Goal: Book appointment/travel/reservation

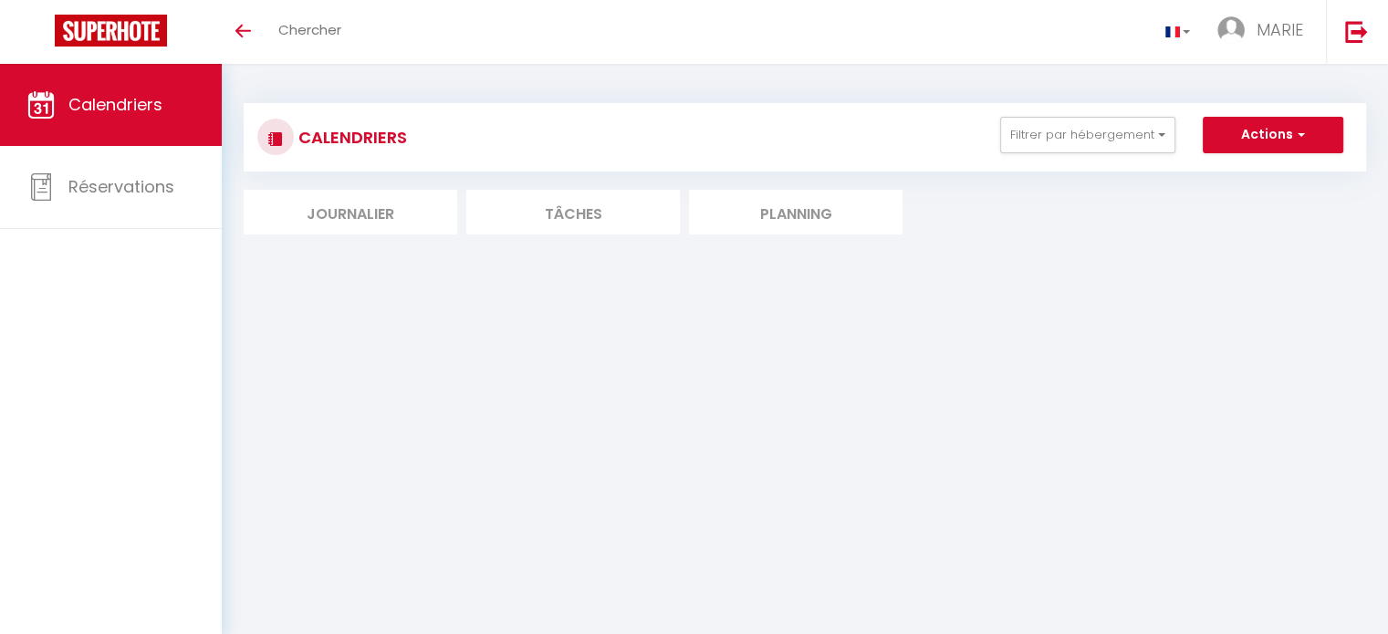
click at [830, 215] on li "Planning" at bounding box center [796, 212] width 214 height 45
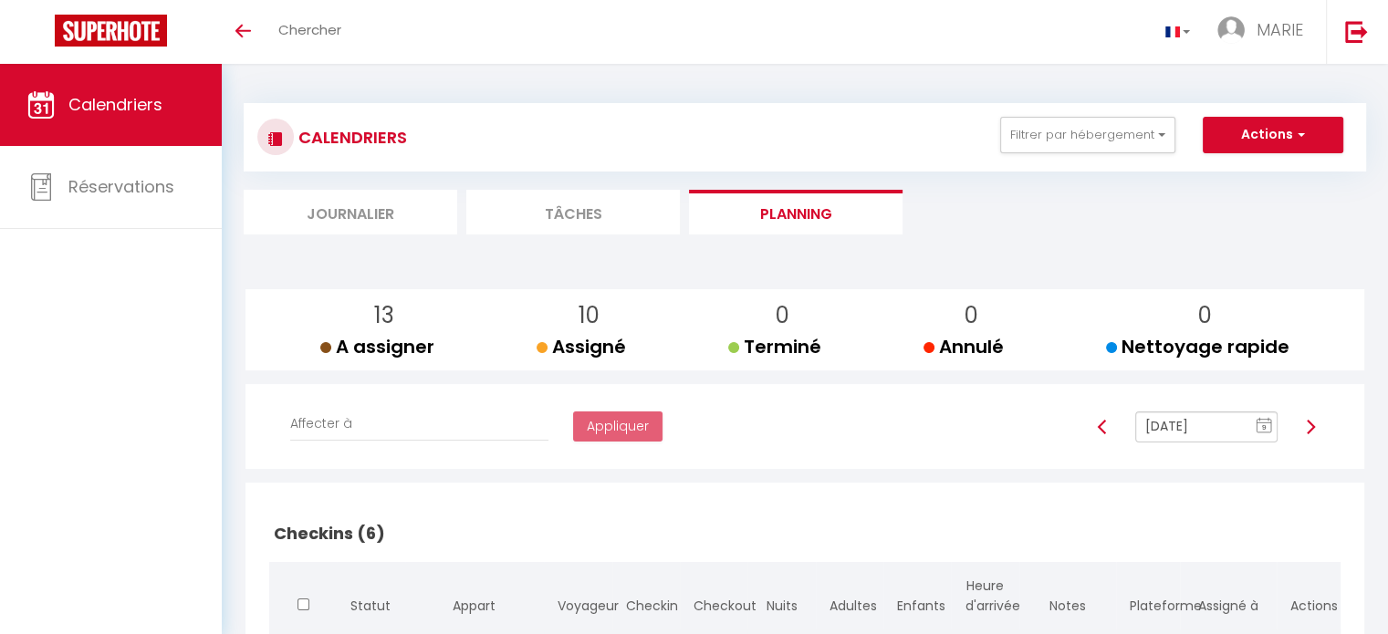
click at [1265, 428] on text "9" at bounding box center [1264, 427] width 5 height 8
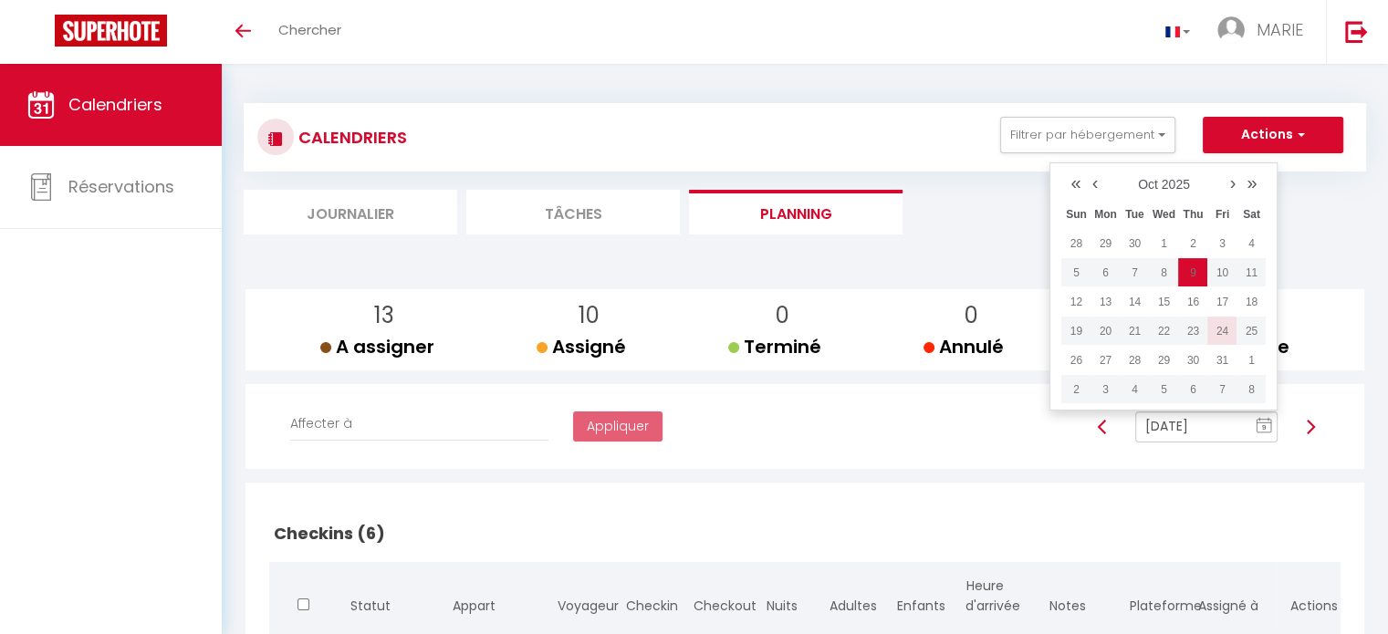
click at [1230, 332] on td "24" at bounding box center [1221, 331] width 29 height 29
type input "[DATE]"
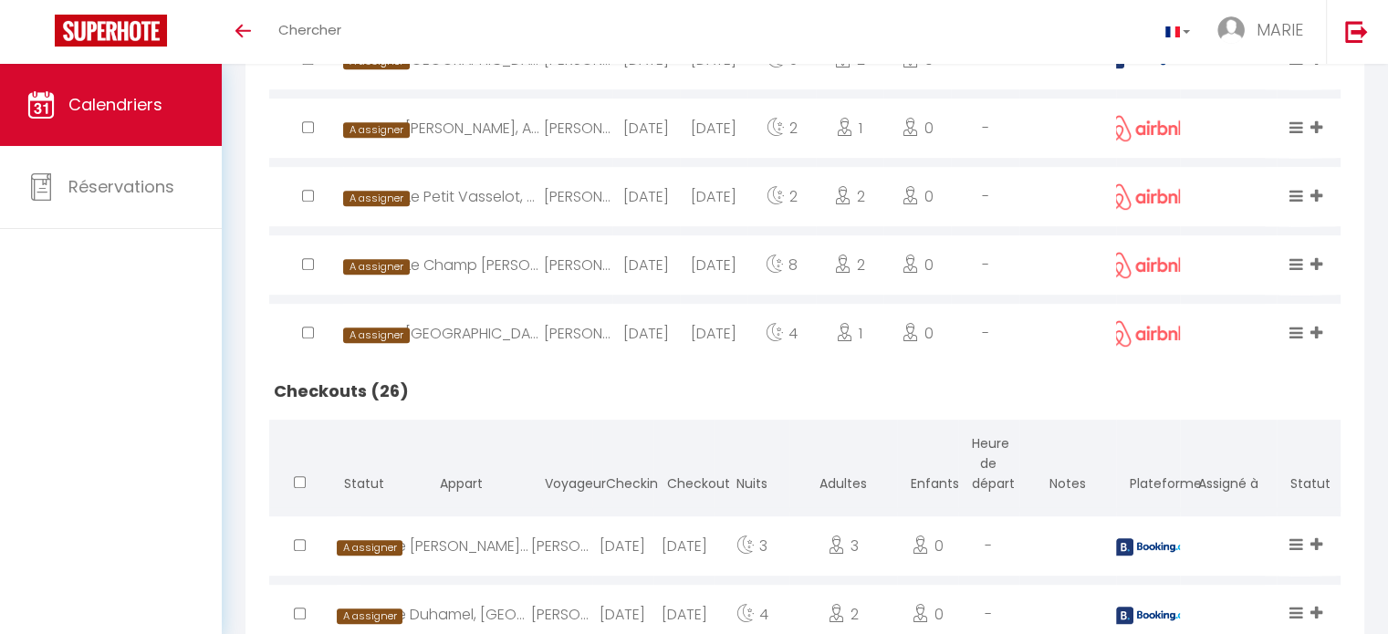
scroll to position [1186, 0]
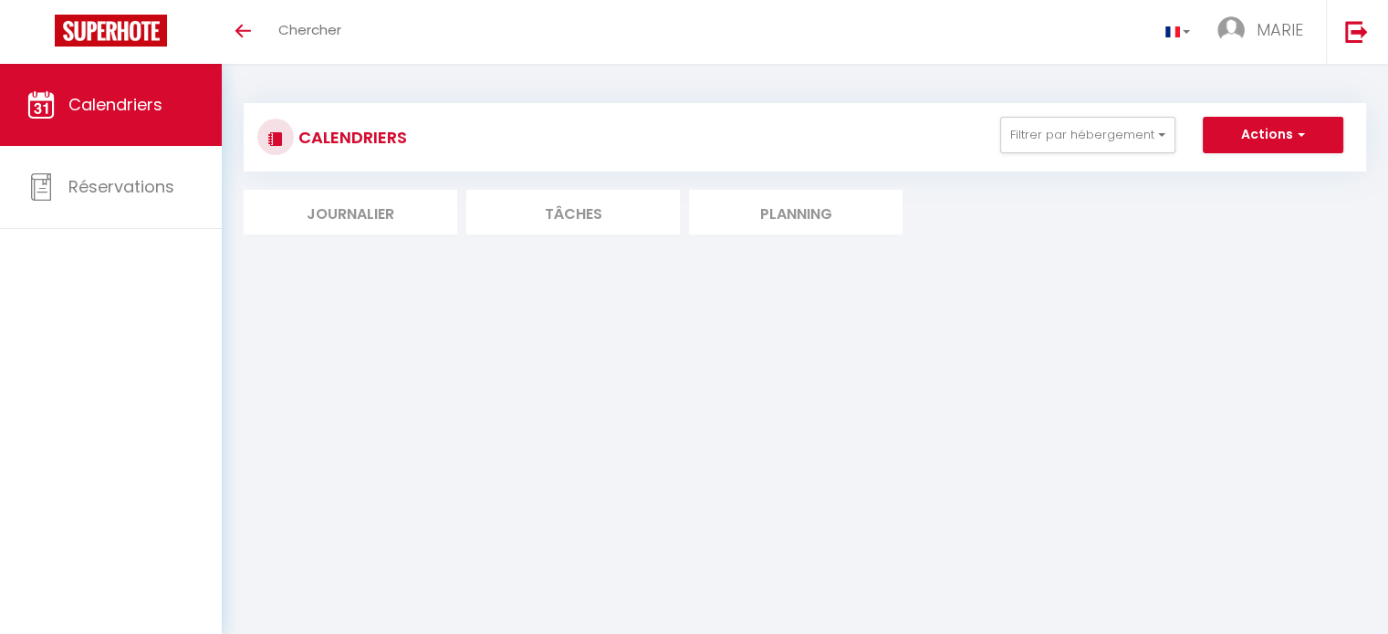
click at [741, 213] on li "Planning" at bounding box center [796, 212] width 214 height 45
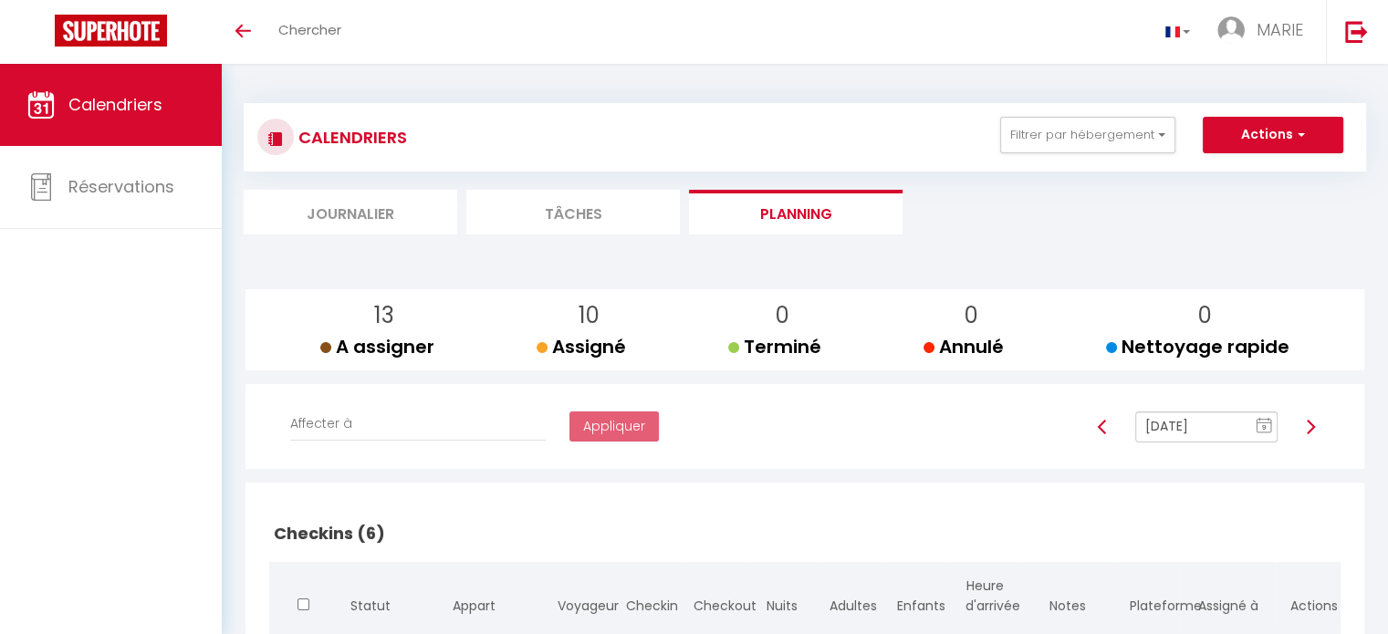
click at [1307, 430] on img at bounding box center [1310, 427] width 15 height 15
click at [1307, 426] on img at bounding box center [1310, 427] width 15 height 15
click at [1269, 420] on line at bounding box center [1269, 420] width 0 height 4
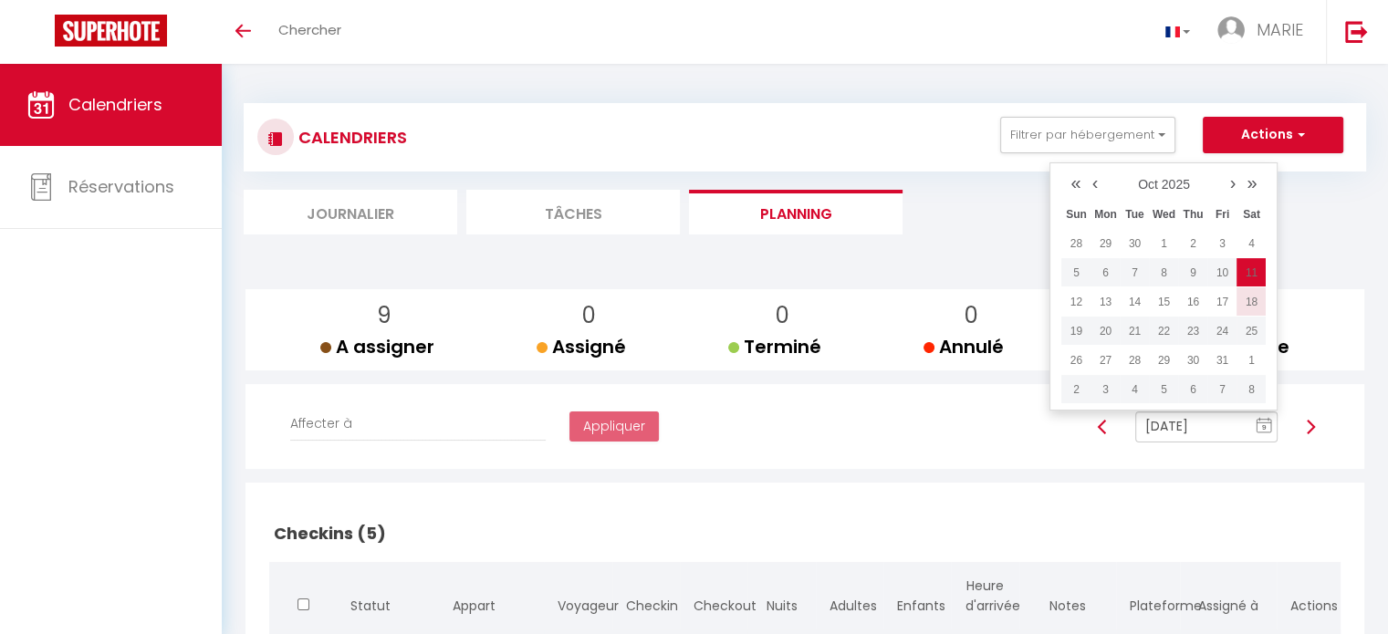
click at [1242, 300] on td "18" at bounding box center [1251, 301] width 29 height 29
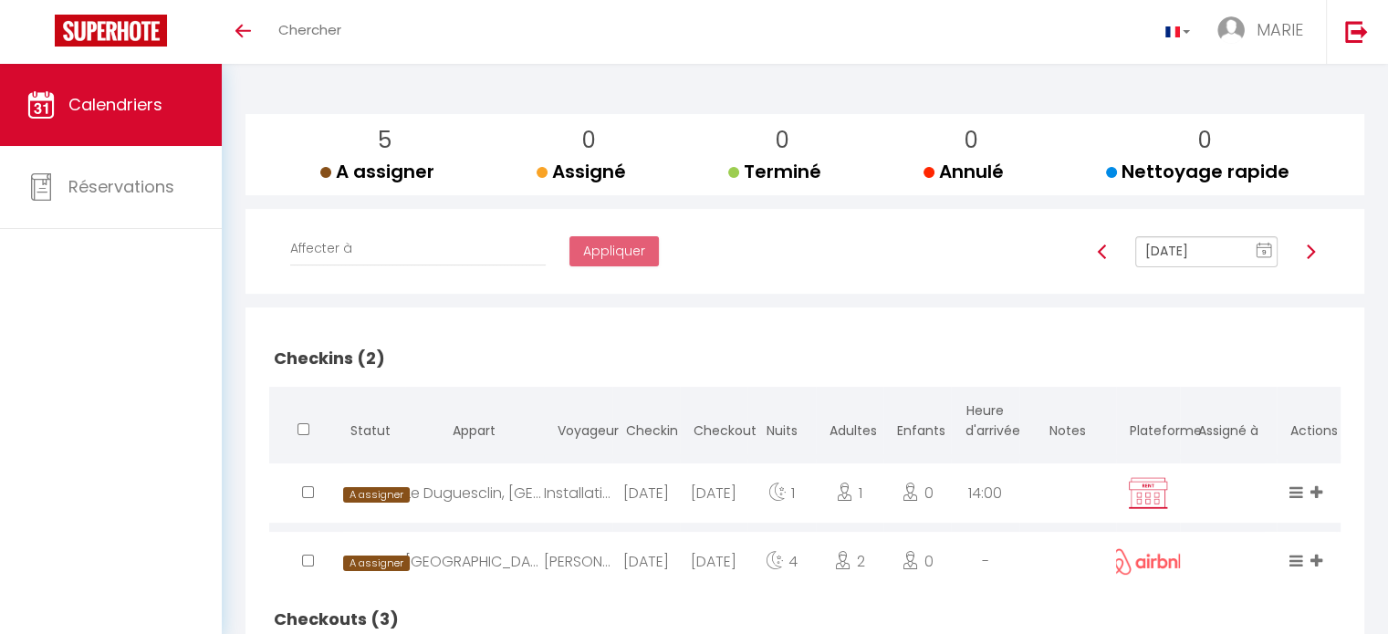
scroll to position [172, 0]
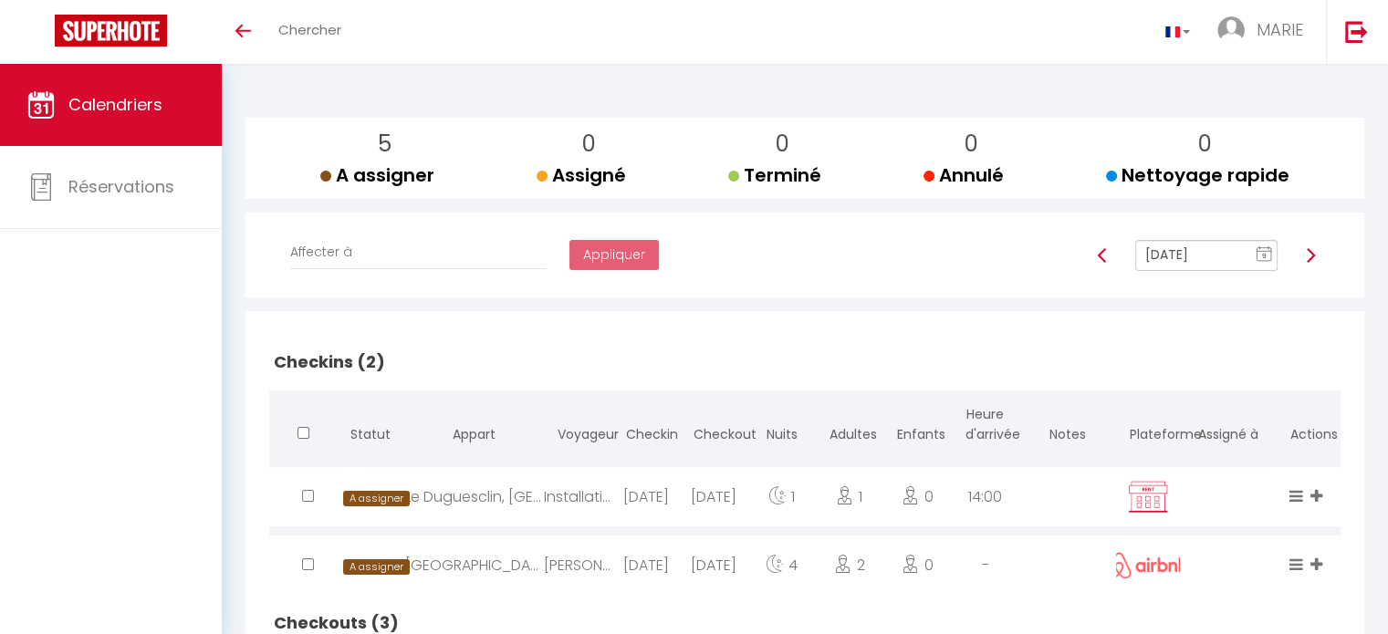
click at [1301, 256] on div at bounding box center [1311, 255] width 42 height 31
click at [1307, 254] on img at bounding box center [1310, 255] width 15 height 15
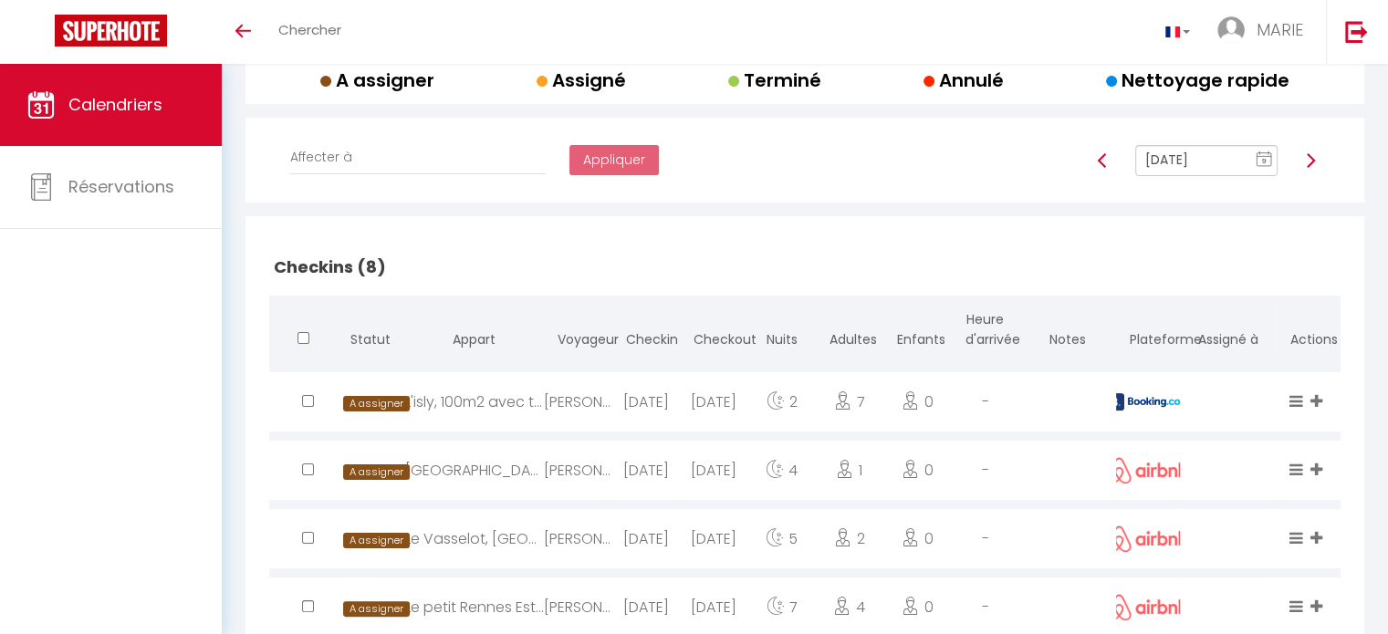
scroll to position [223, 0]
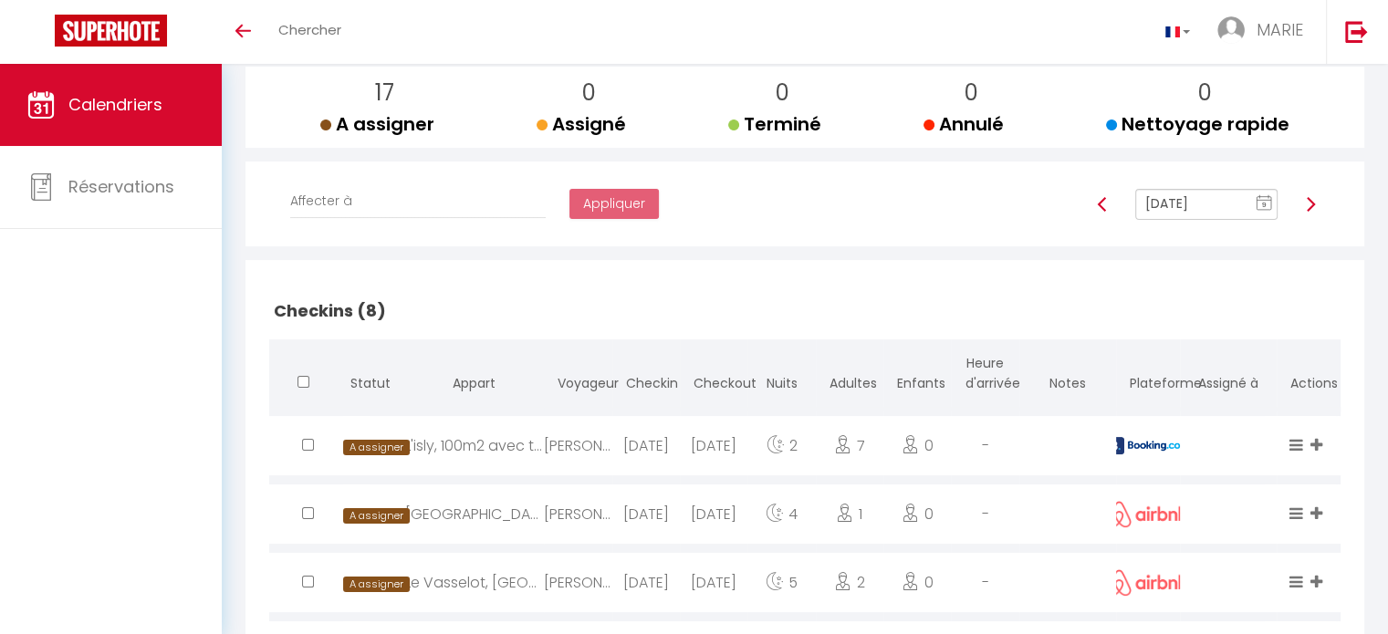
click at [1259, 200] on rect at bounding box center [1265, 203] width 15 height 13
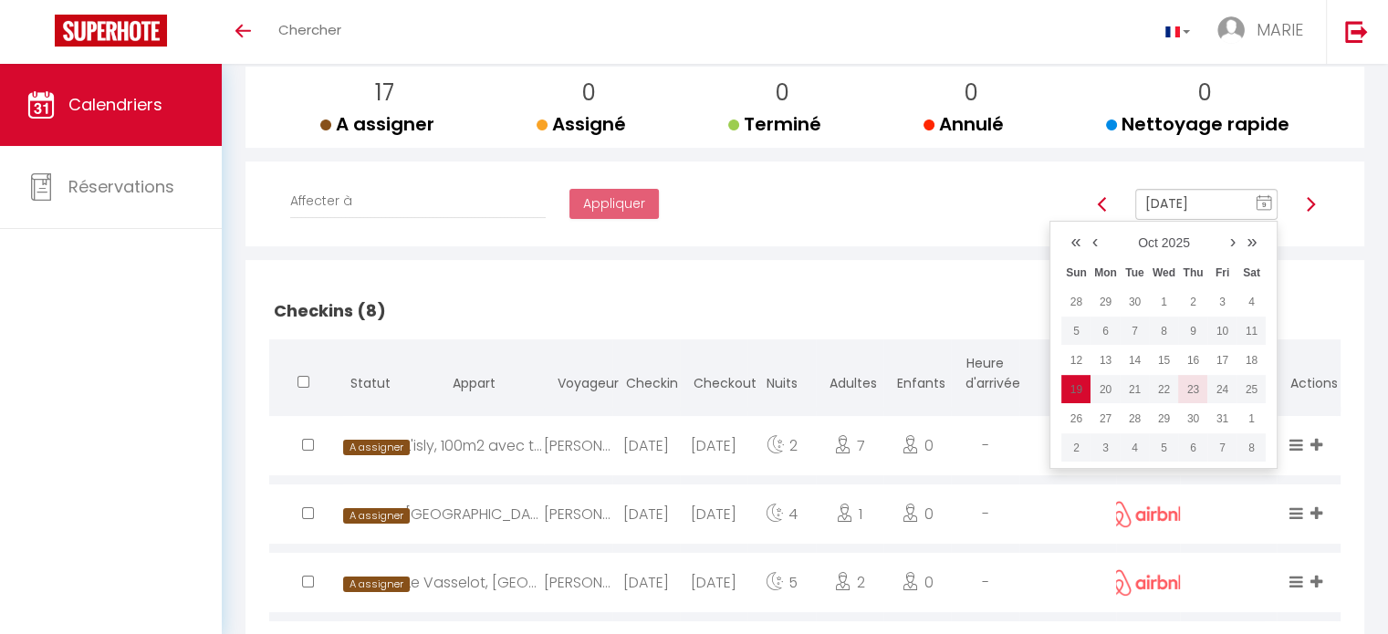
click at [1196, 386] on td "23" at bounding box center [1192, 389] width 29 height 29
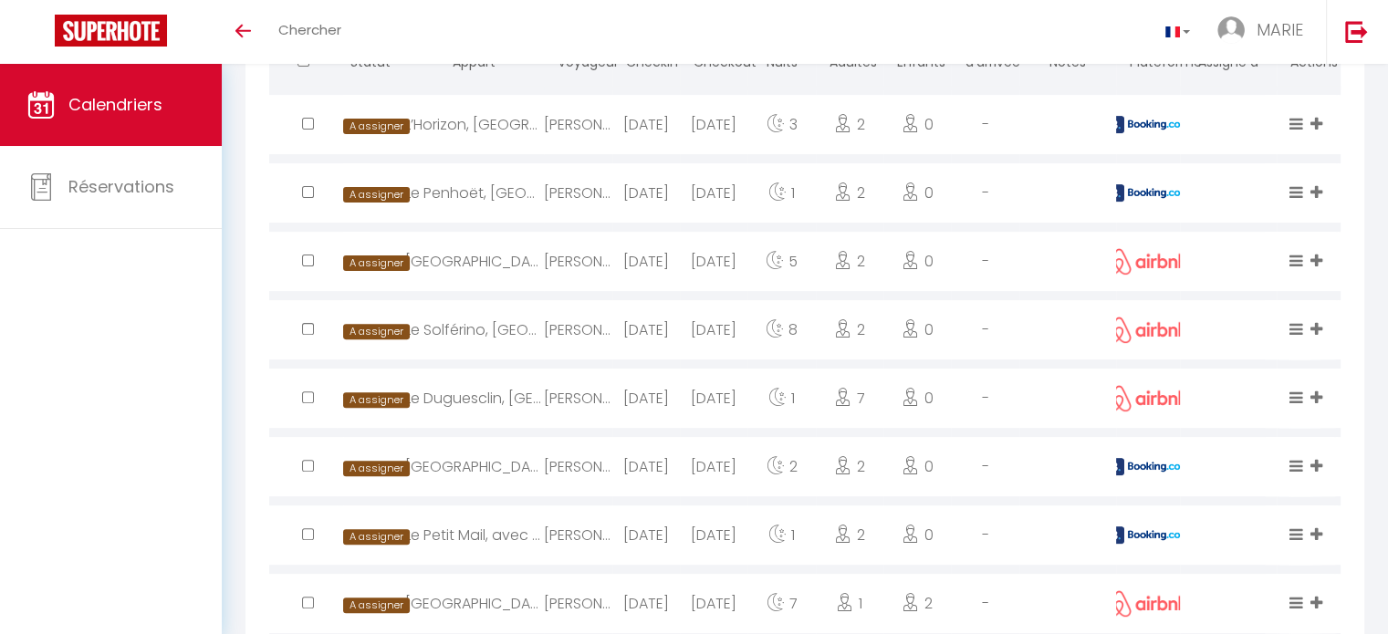
scroll to position [245, 0]
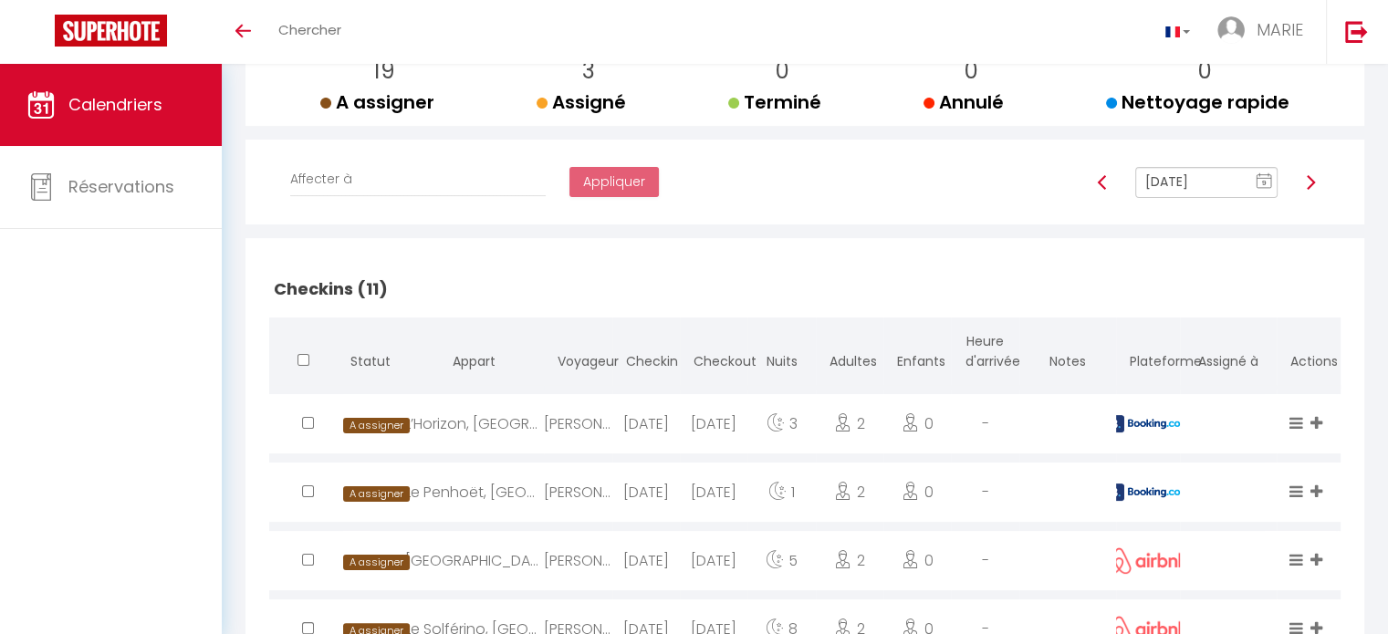
click at [1308, 183] on img at bounding box center [1310, 182] width 15 height 15
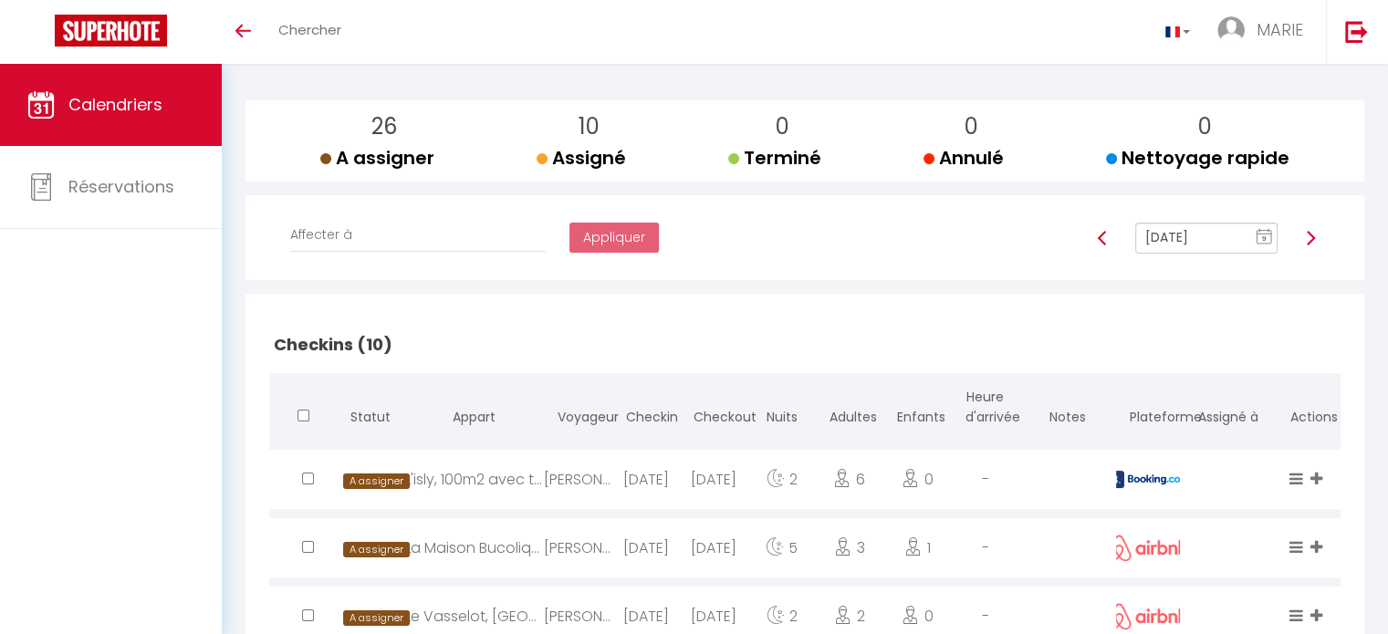
scroll to position [183, 0]
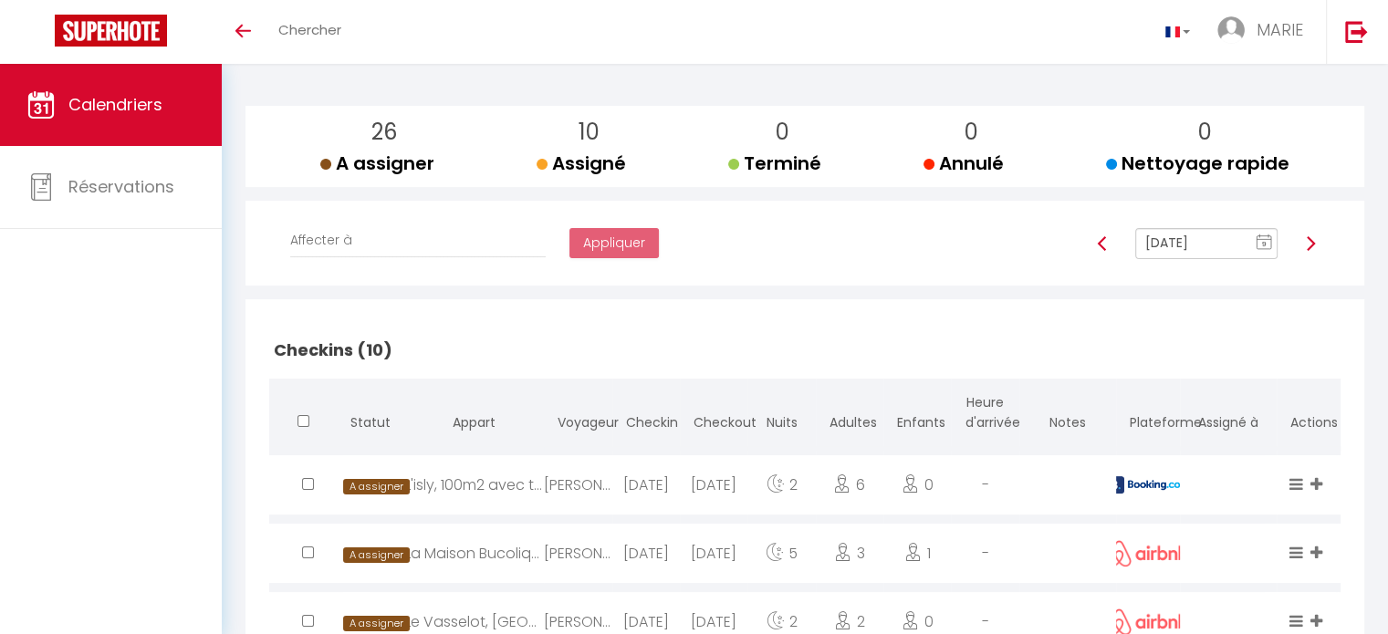
click at [1314, 245] on img at bounding box center [1310, 243] width 15 height 15
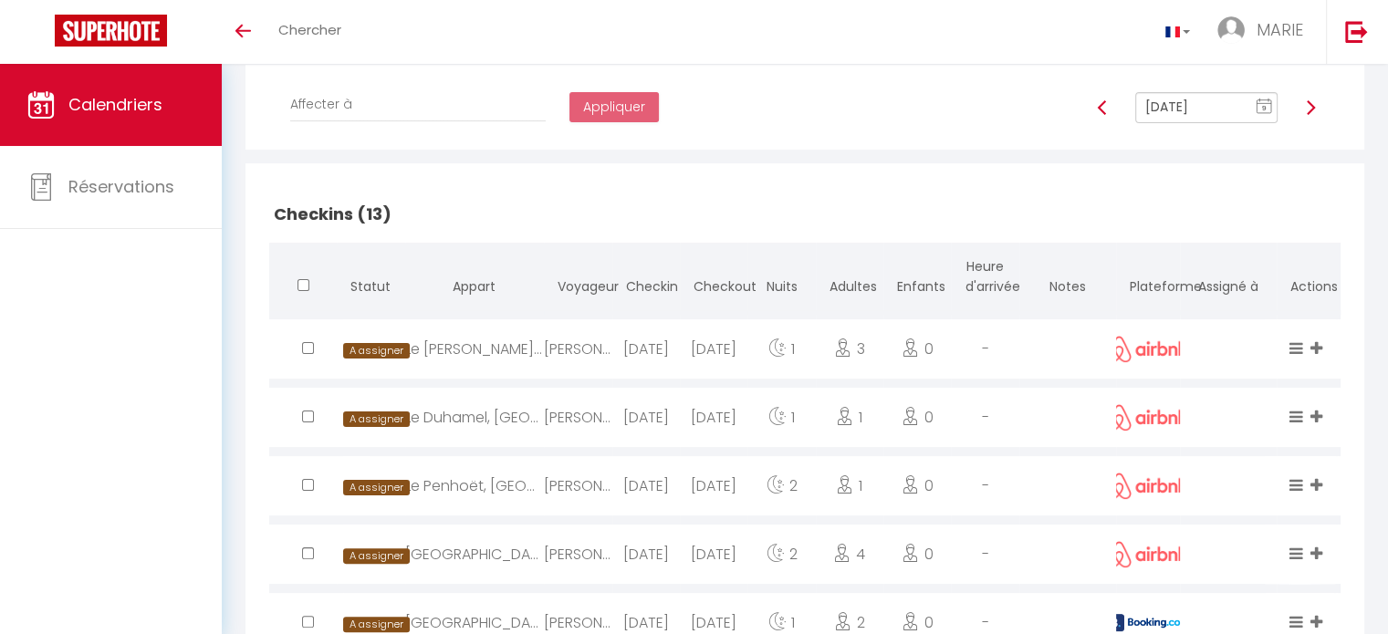
scroll to position [0, 0]
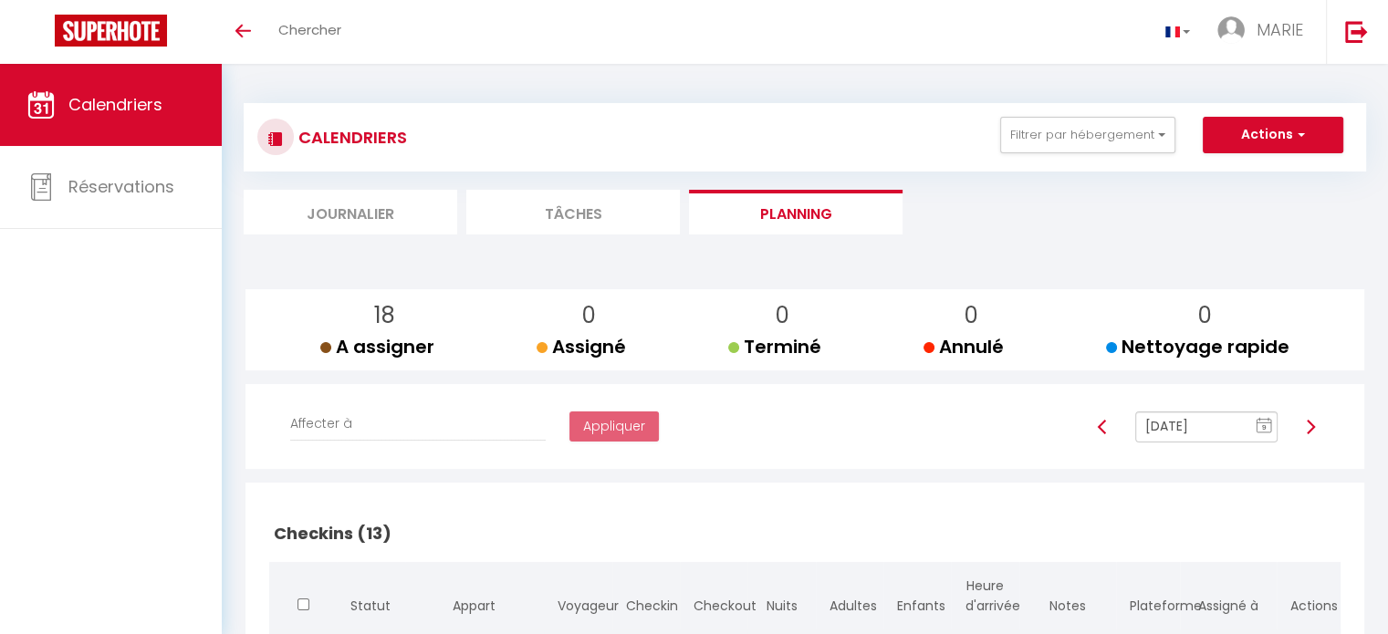
click at [1311, 429] on img at bounding box center [1310, 427] width 15 height 15
type input "Oct 26, 2025"
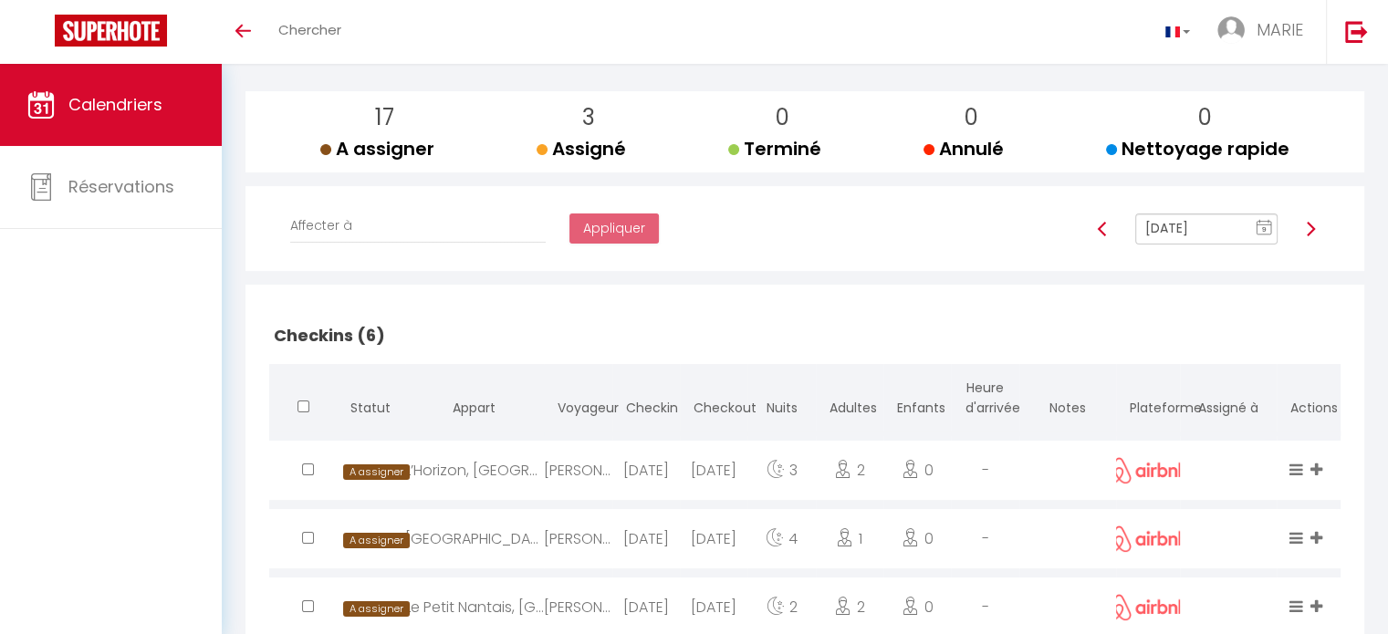
scroll to position [456, 0]
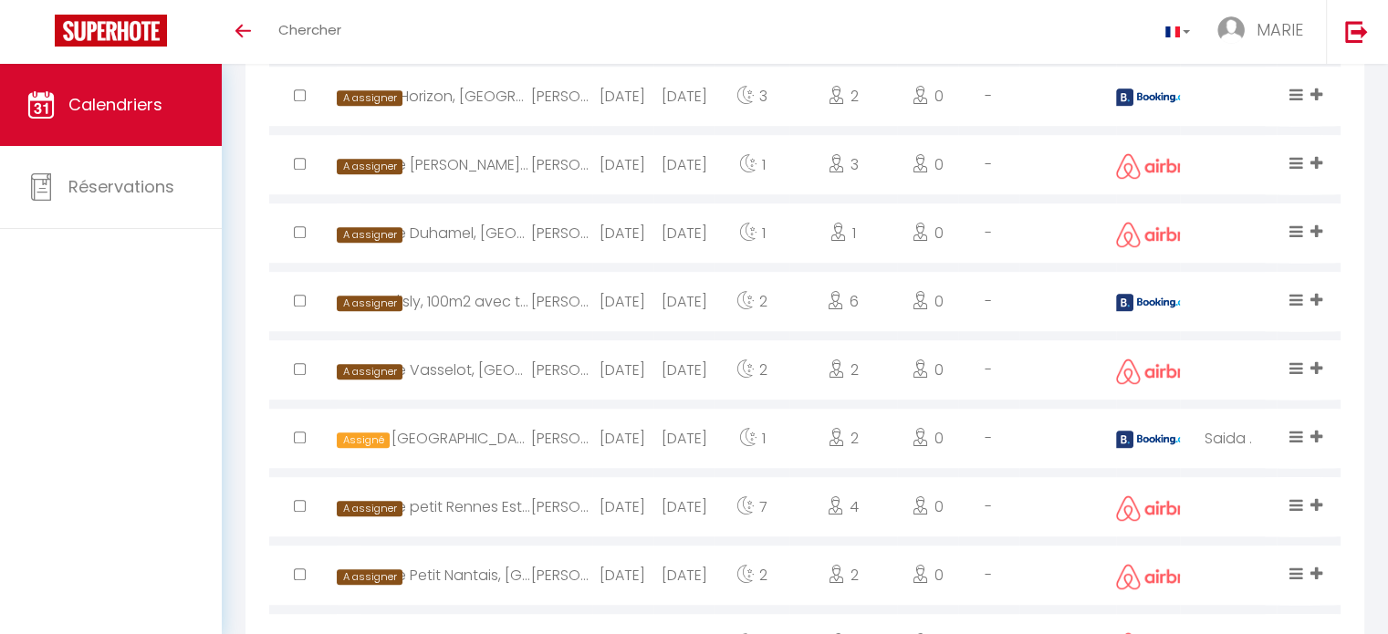
scroll to position [1095, 0]
